Goal: Information Seeking & Learning: Learn about a topic

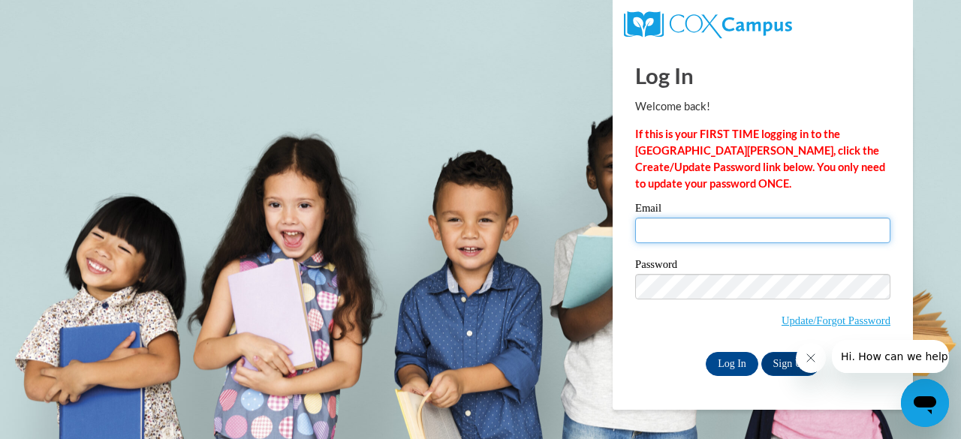
click at [693, 227] on input "Email" at bounding box center [762, 231] width 255 height 26
type input "[EMAIL_ADDRESS][DOMAIN_NAME]"
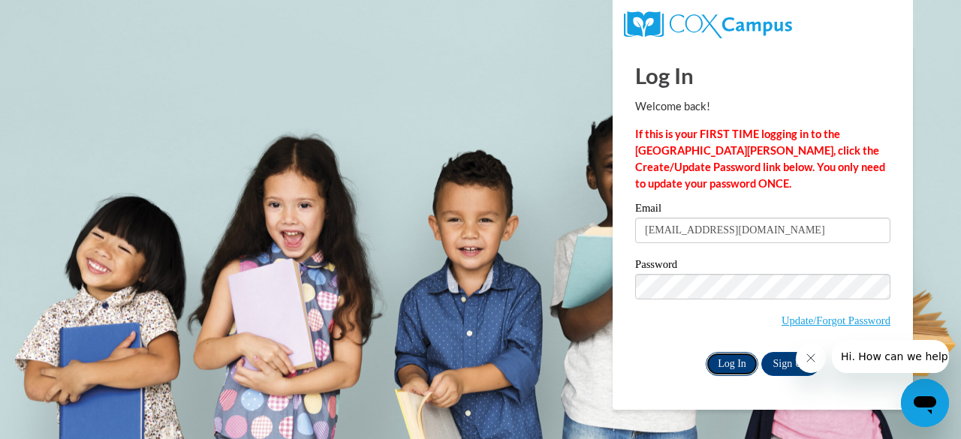
click at [742, 352] on input "Log In" at bounding box center [732, 364] width 53 height 24
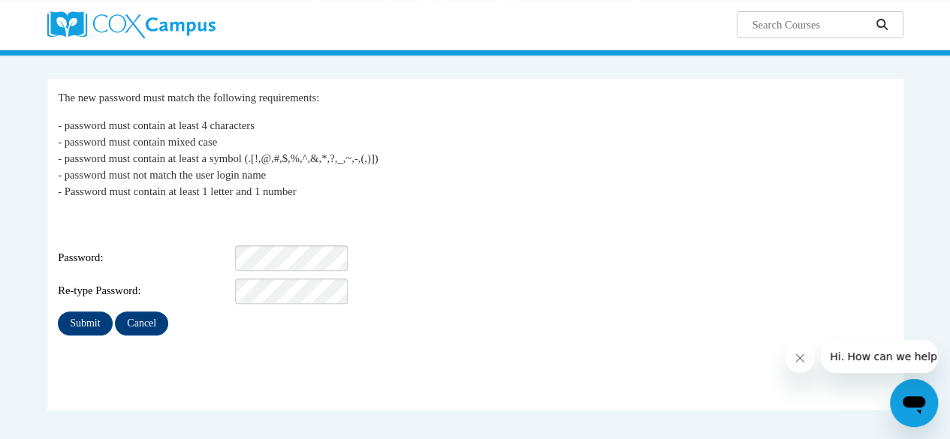
scroll to position [127, 0]
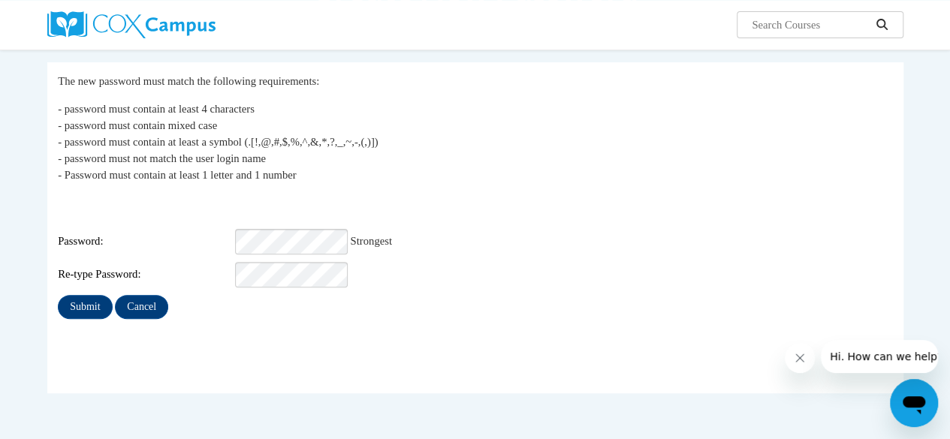
click at [252, 303] on div "Submit Cancel" at bounding box center [475, 307] width 834 height 24
click at [513, 175] on p "- password must contain at least 4 characters - password must contain mixed cas…" at bounding box center [475, 142] width 834 height 83
click at [92, 299] on input "Submit" at bounding box center [85, 307] width 54 height 24
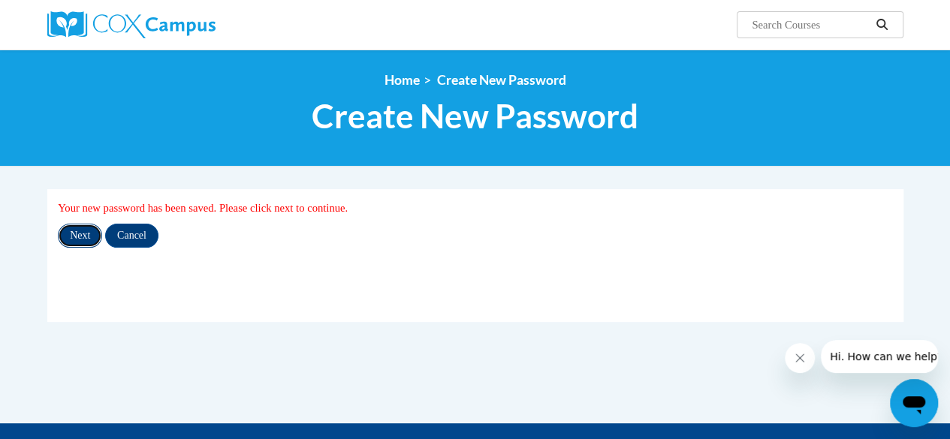
click at [75, 232] on input "Next" at bounding box center [80, 236] width 44 height 24
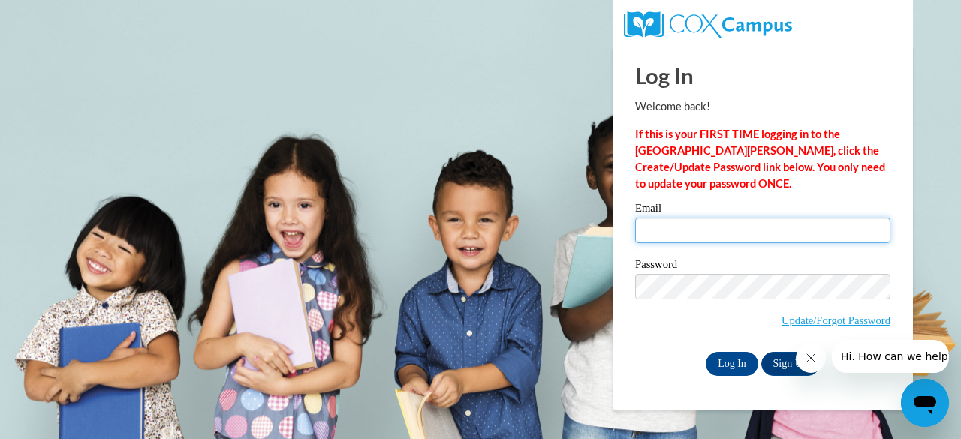
click at [652, 225] on input "Email" at bounding box center [762, 231] width 255 height 26
type input "cnewman@kippmetroatlanta.org"
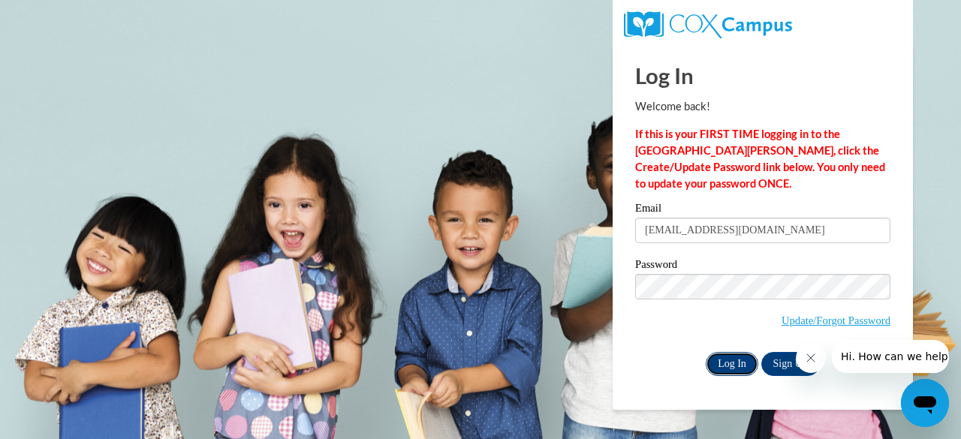
click at [715, 361] on input "Log In" at bounding box center [732, 364] width 53 height 24
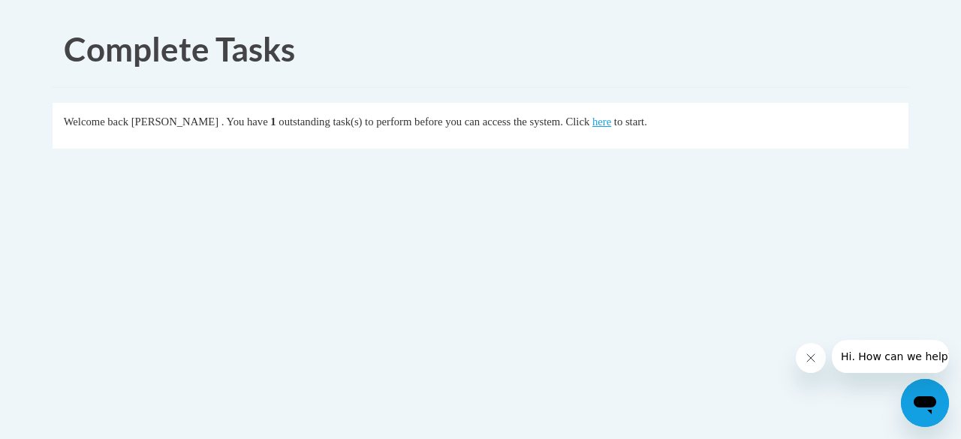
click at [647, 128] on div "Welcome back Courtney Thrasher . You have 1 outstanding task(s) to perform befo…" at bounding box center [481, 121] width 834 height 17
click at [611, 124] on link "here" at bounding box center [601, 122] width 19 height 12
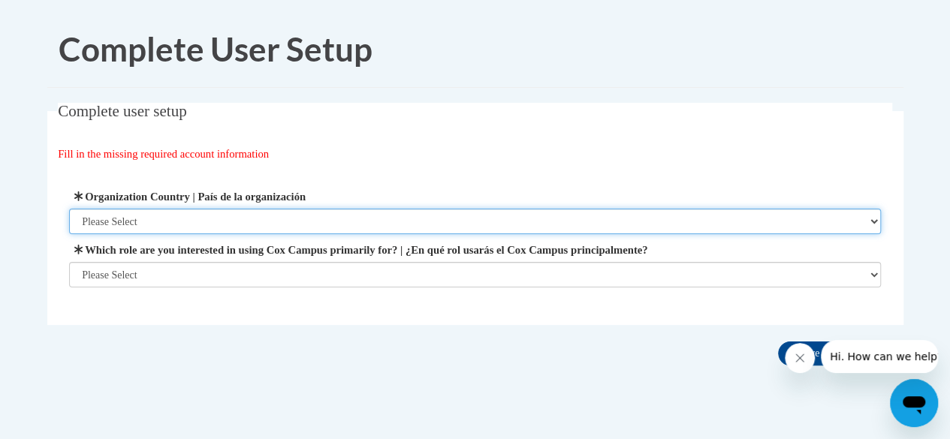
click at [242, 216] on select "Please Select [GEOGRAPHIC_DATA] | [GEOGRAPHIC_DATA] Outside of [GEOGRAPHIC_DATA…" at bounding box center [475, 222] width 812 height 26
select select "ad49bcad-a171-4b2e-b99c-48b446064914"
click at [69, 209] on select "Please Select [GEOGRAPHIC_DATA] | [GEOGRAPHIC_DATA] Outside of [GEOGRAPHIC_DATA…" at bounding box center [475, 222] width 812 height 26
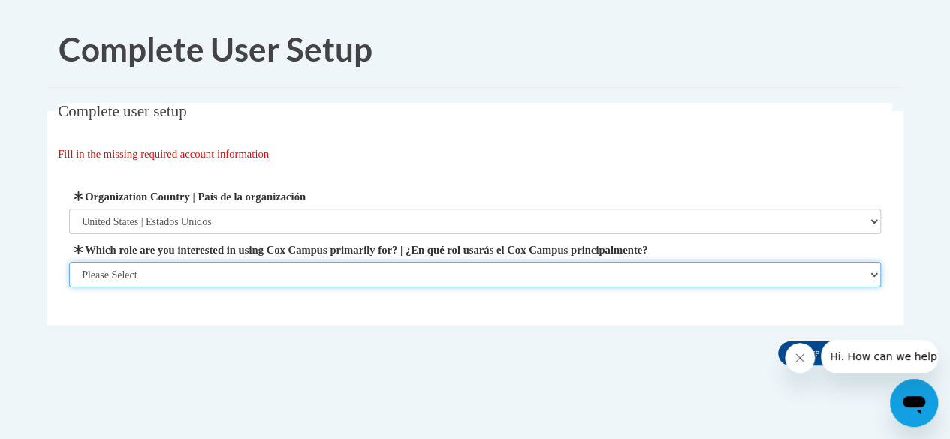
click at [250, 272] on select "Please Select College/University | Colegio/Universidad Community/Nonprofit Part…" at bounding box center [475, 275] width 812 height 26
select select "fbf2d438-af2f-41f8-98f1-81c410e29de3"
click at [69, 288] on select "Please Select College/University | Colegio/Universidad Community/Nonprofit Part…" at bounding box center [475, 275] width 812 height 26
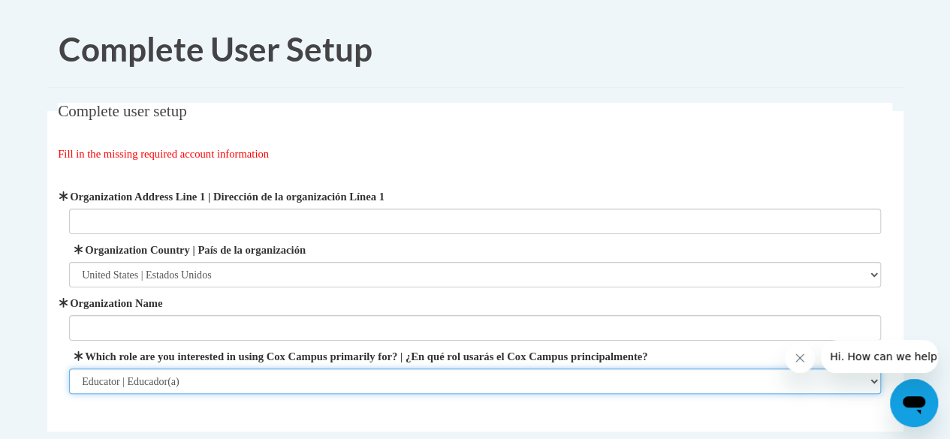
scroll to position [47, 0]
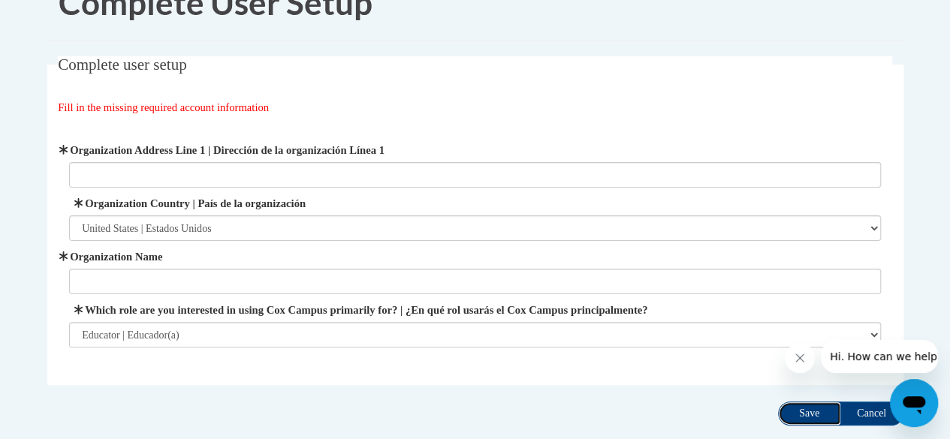
click at [824, 412] on input "Save" at bounding box center [809, 414] width 63 height 24
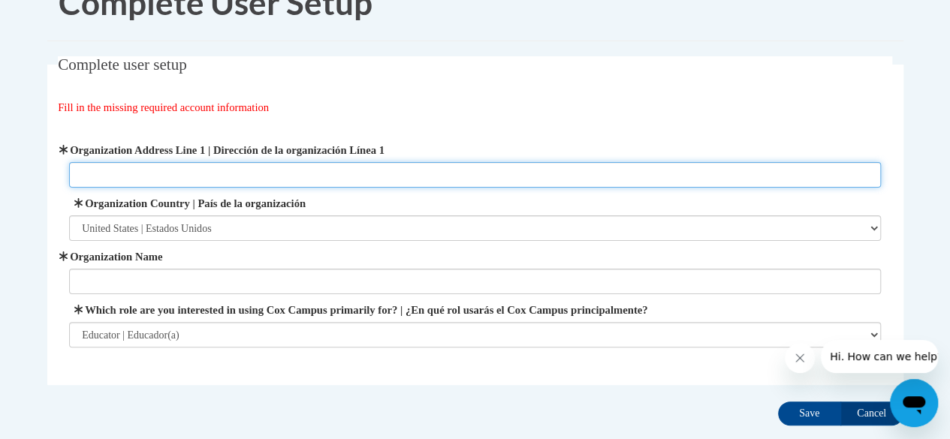
click at [263, 170] on input "Organization Address Line 1 | Dirección de la organización Línea 1" at bounding box center [475, 175] width 812 height 26
click at [263, 170] on input "[STREET_ADDRESS][PERSON_NAME]" at bounding box center [475, 175] width 812 height 26
type input "660 [PERSON_NAME] [GEOGRAPHIC_DATA][US_STATE]"
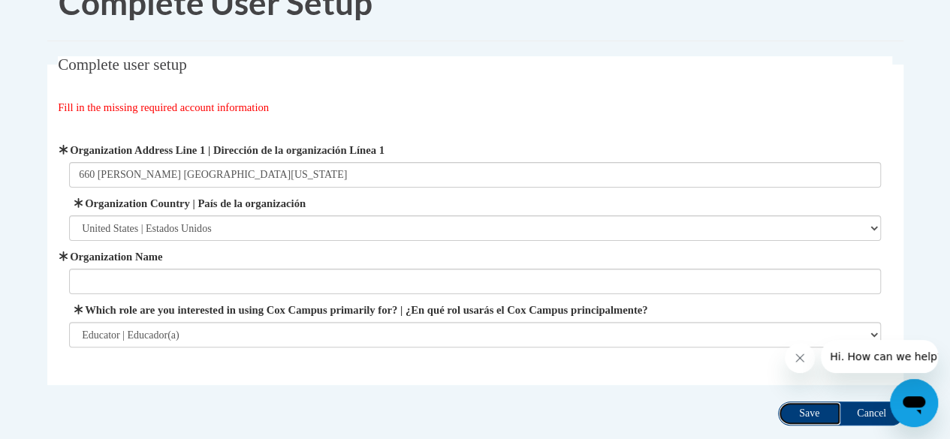
click at [806, 411] on input "Save" at bounding box center [809, 414] width 63 height 24
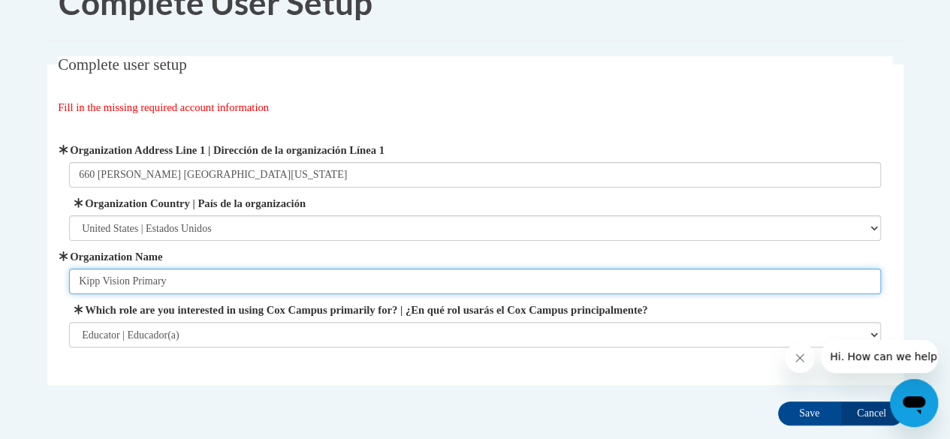
type input "Kipp Vision Primary"
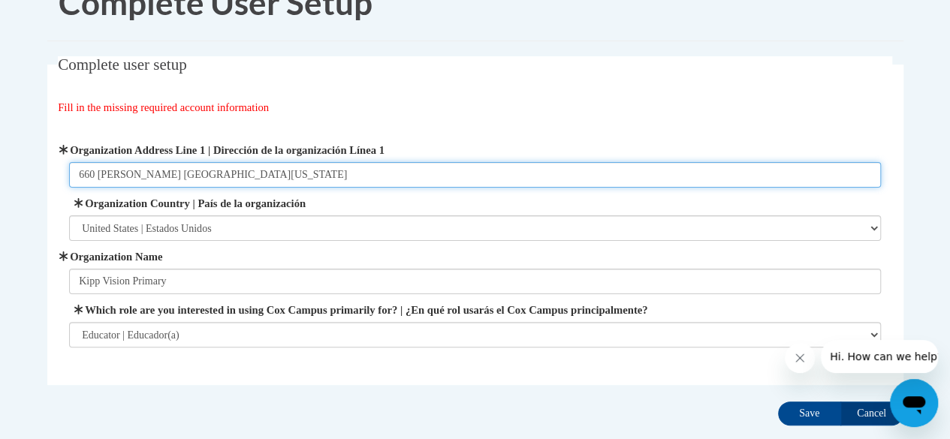
click at [551, 179] on input "660 [PERSON_NAME] [GEOGRAPHIC_DATA][US_STATE]" at bounding box center [475, 175] width 812 height 26
type input "[STREET_ADDRESS][PERSON_NAME][US_STATE]"
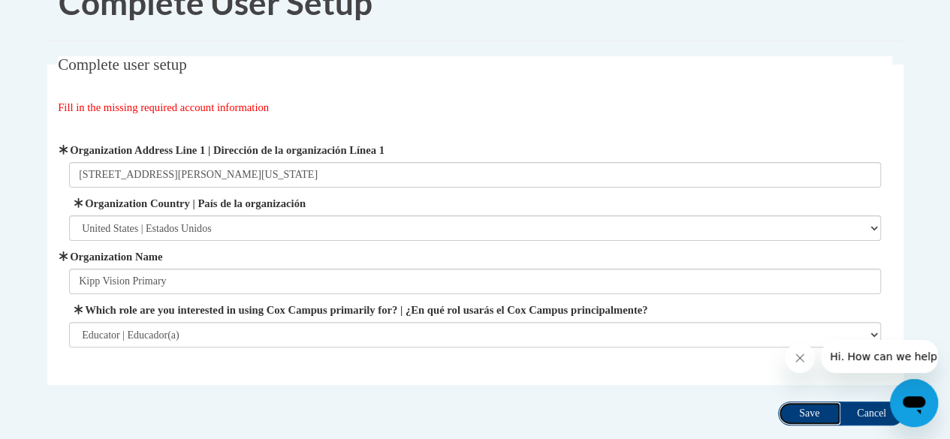
click at [814, 414] on input "Save" at bounding box center [809, 414] width 63 height 24
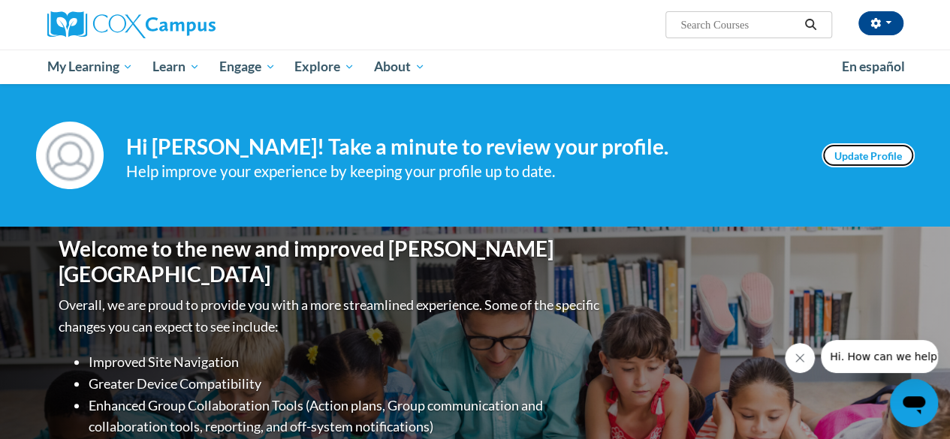
click at [848, 149] on link "Update Profile" at bounding box center [867, 155] width 93 height 24
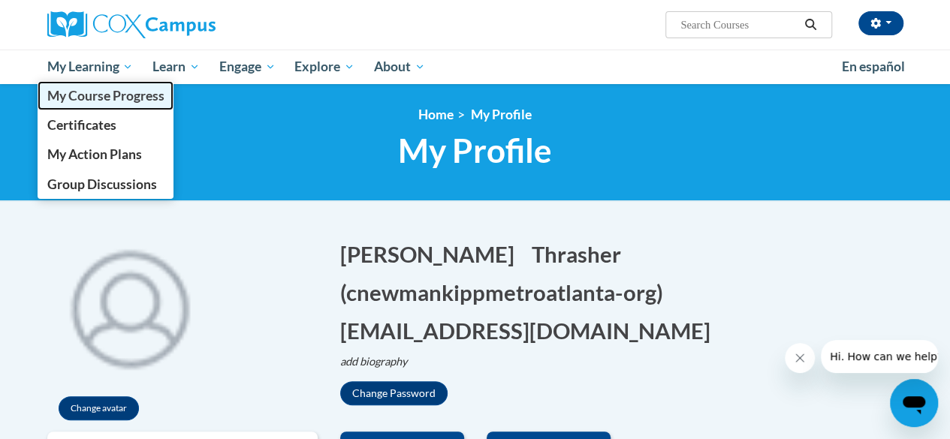
click at [113, 107] on link "My Course Progress" at bounding box center [106, 95] width 137 height 29
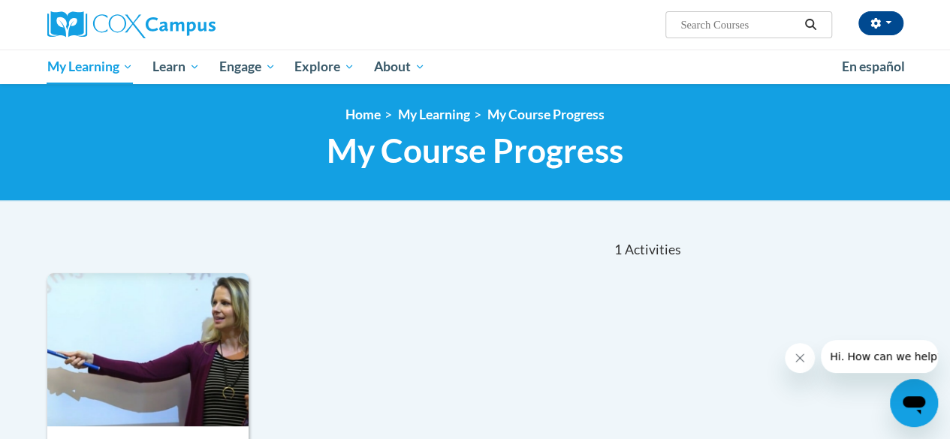
click at [694, 23] on input "Search..." at bounding box center [739, 25] width 120 height 18
type input "Fluency"
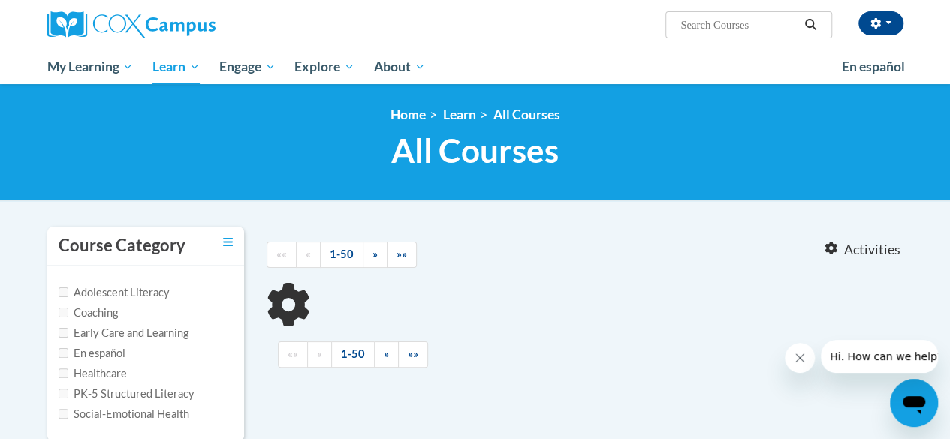
type input "Fluency"
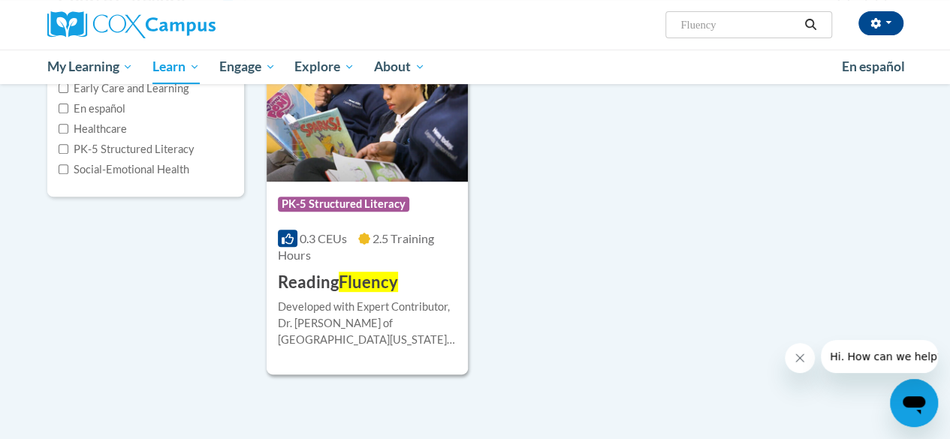
scroll to position [242, 0]
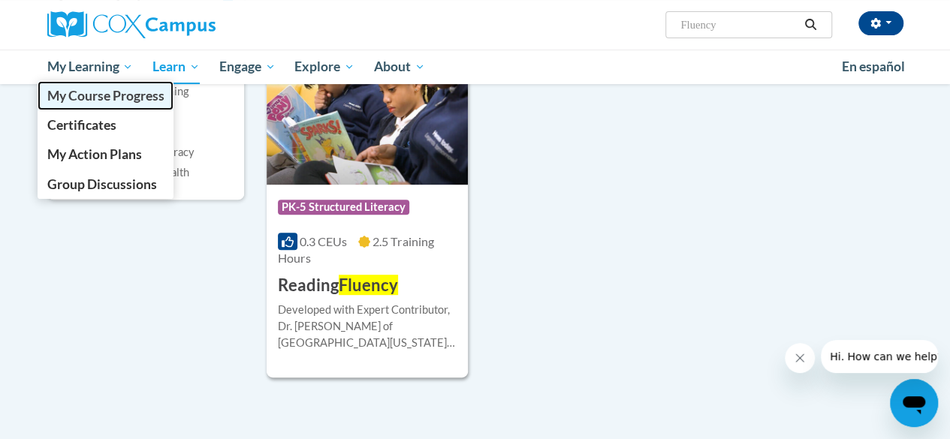
click at [101, 95] on span "My Course Progress" at bounding box center [105, 96] width 117 height 16
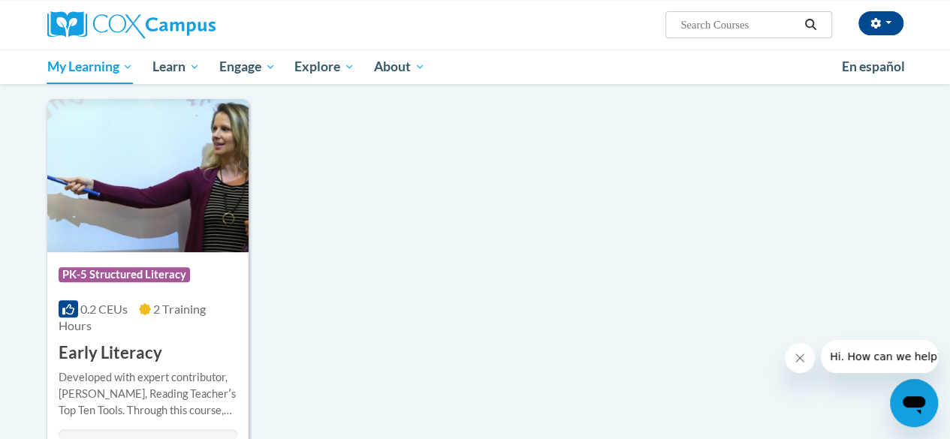
scroll to position [276, 0]
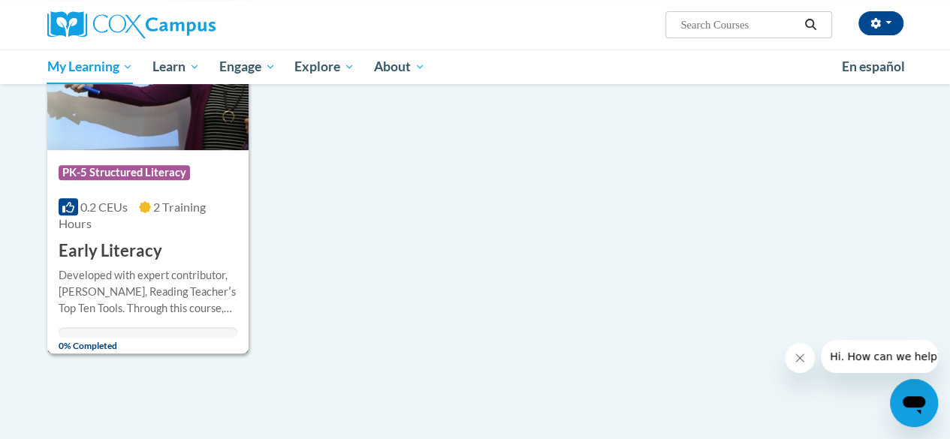
click at [123, 232] on div "Course Category: PK-5 Structured Literacy 0.2 CEUs 2 Training Hours COURSE Earl…" at bounding box center [147, 206] width 201 height 113
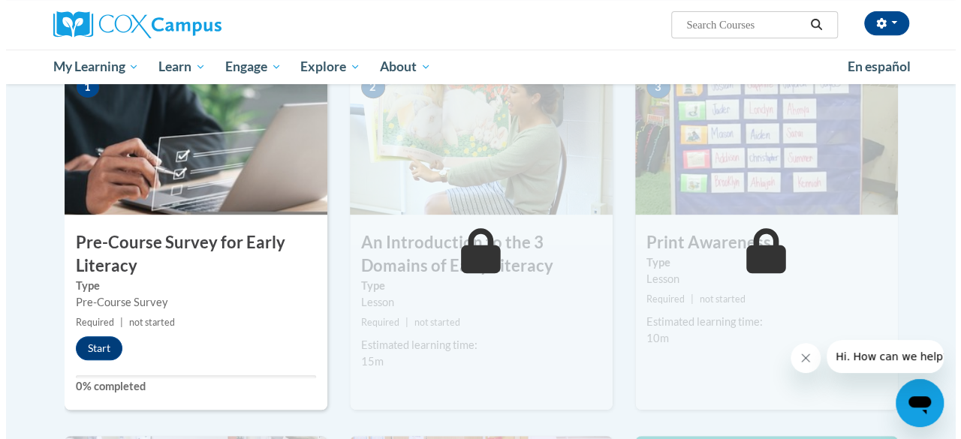
scroll to position [342, 0]
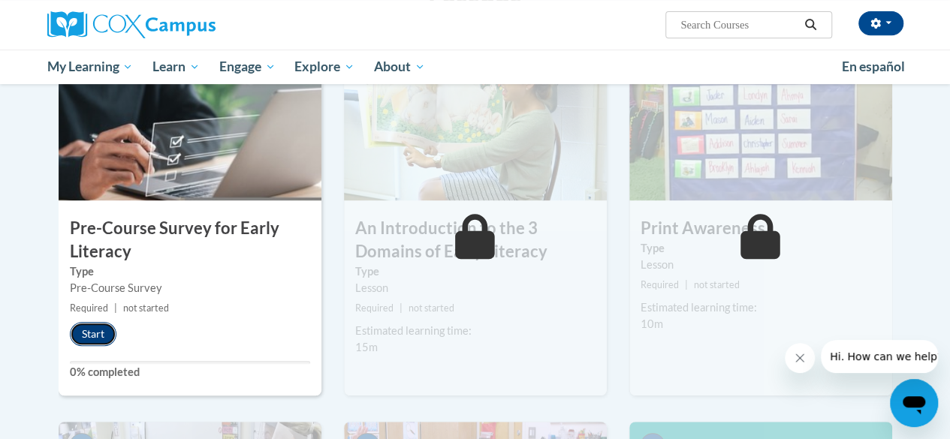
click at [83, 330] on button "Start" at bounding box center [93, 334] width 47 height 24
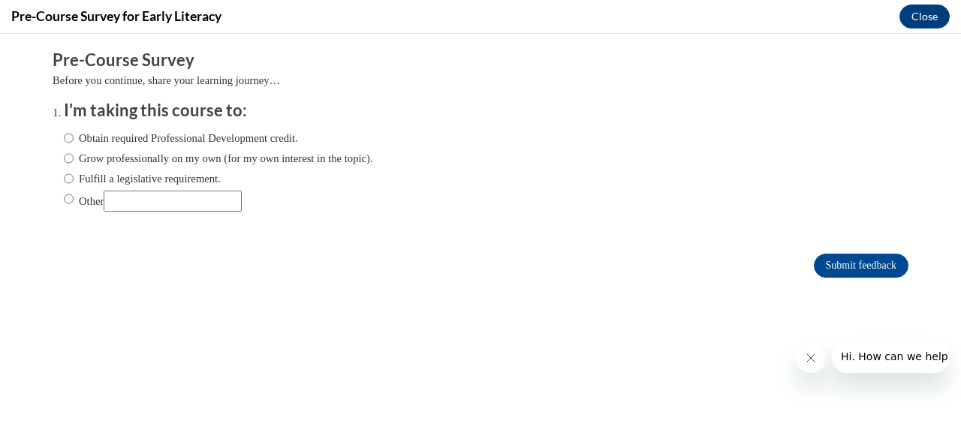
scroll to position [0, 0]
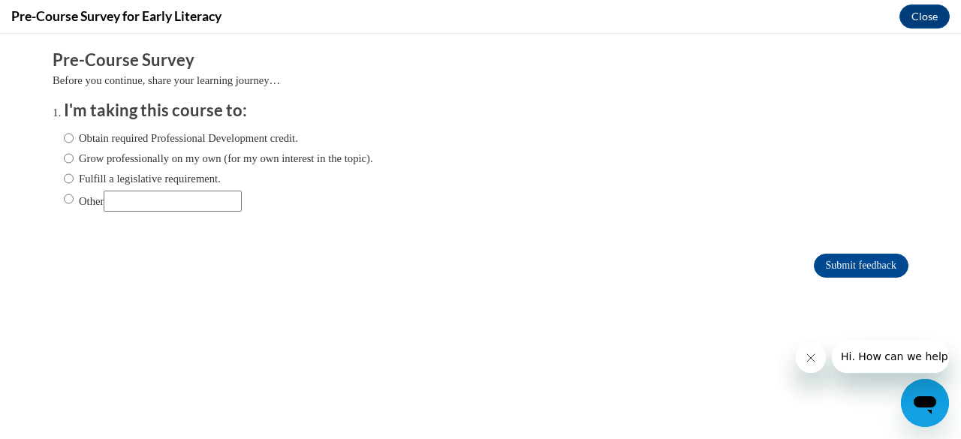
click at [64, 146] on label "Obtain required Professional Development credit." at bounding box center [181, 138] width 234 height 17
click at [64, 146] on input "Obtain required Professional Development credit." at bounding box center [69, 138] width 10 height 17
radio input "true"
click at [848, 265] on input "Submit feedback" at bounding box center [861, 266] width 95 height 24
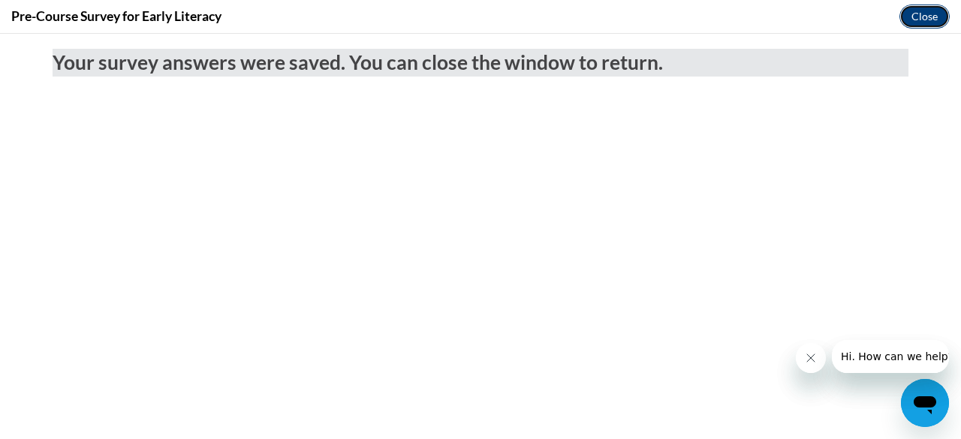
click at [907, 13] on button "Close" at bounding box center [924, 17] width 50 height 24
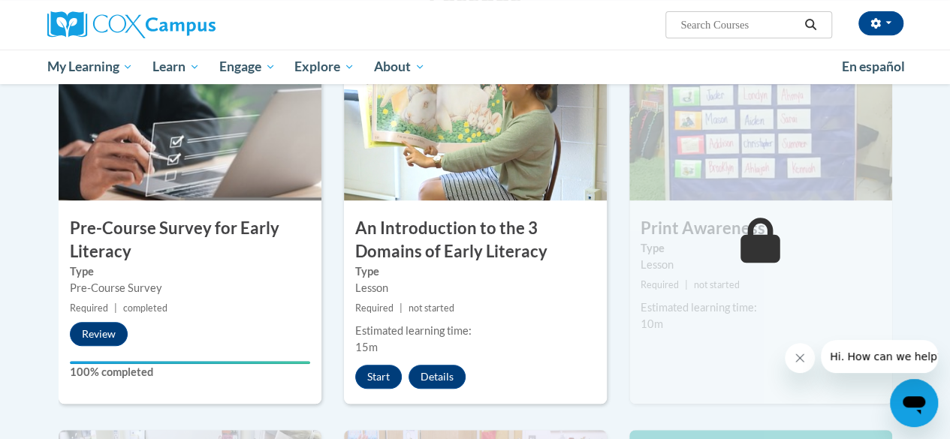
click at [375, 362] on div "2 An Introduction to the 3 Domains of Early Literacy Type Lesson Required | not…" at bounding box center [475, 227] width 263 height 354
click at [372, 376] on button "Start" at bounding box center [378, 377] width 47 height 24
